Goal: Navigation & Orientation: Find specific page/section

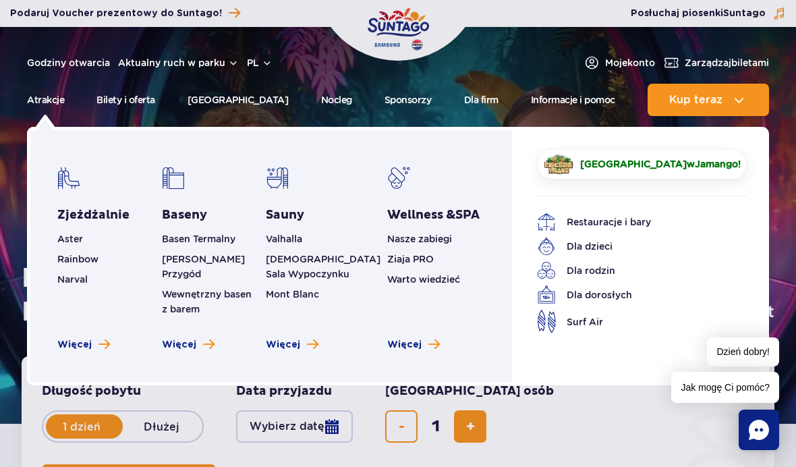
click at [101, 373] on div "Zjeżdżalnie Aster Rainbow [GEOGRAPHIC_DATA] Więcej Baseny Basen Termalny [PERSO…" at bounding box center [271, 256] width 488 height 258
click at [91, 349] on link "Więcej" at bounding box center [83, 344] width 53 height 13
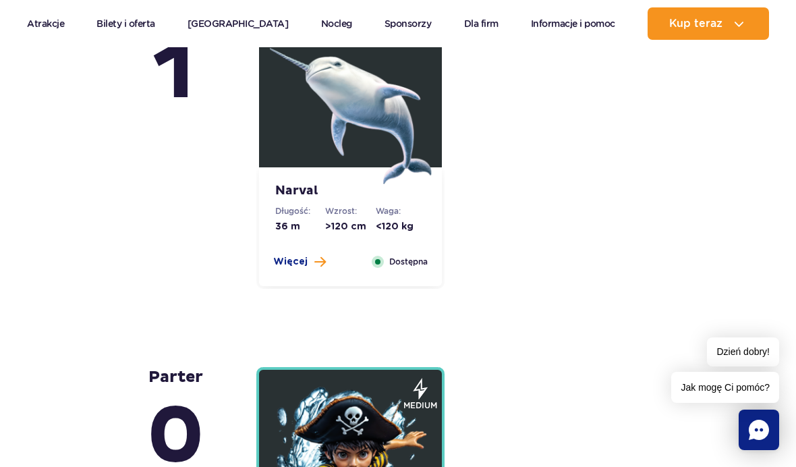
scroll to position [3725, 0]
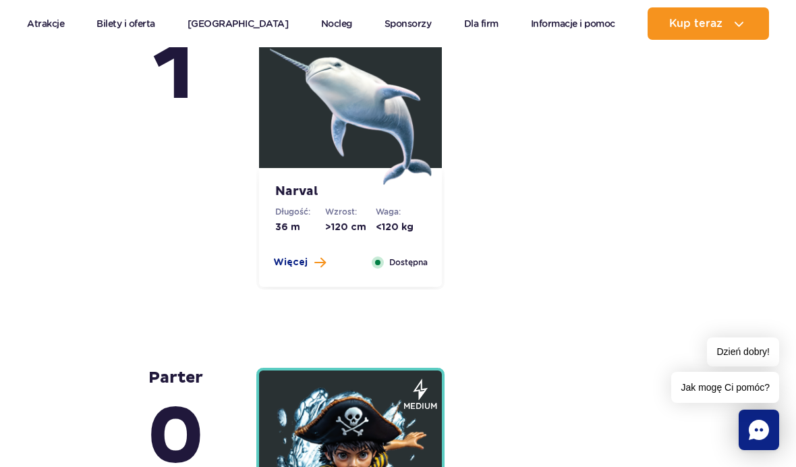
click at [385, 8] on link "Sponsorzy" at bounding box center [408, 23] width 47 height 32
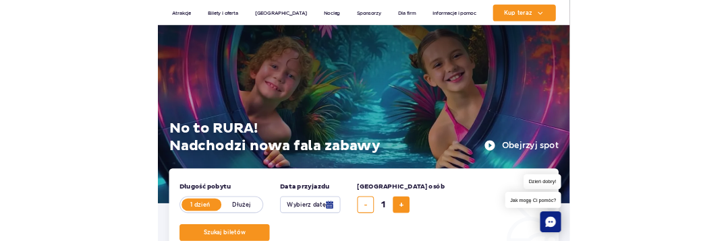
scroll to position [135, 0]
